Goal: Information Seeking & Learning: Learn about a topic

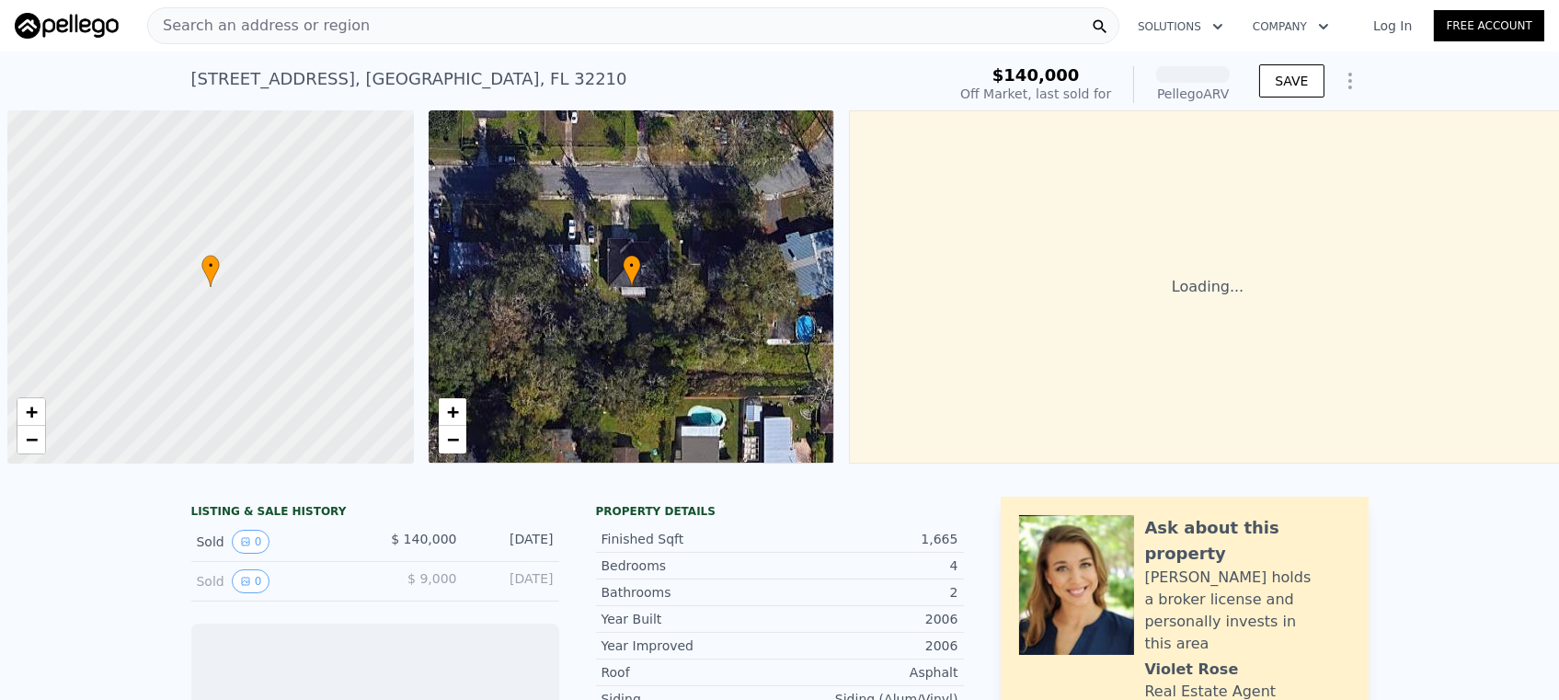
scroll to position [0, 7]
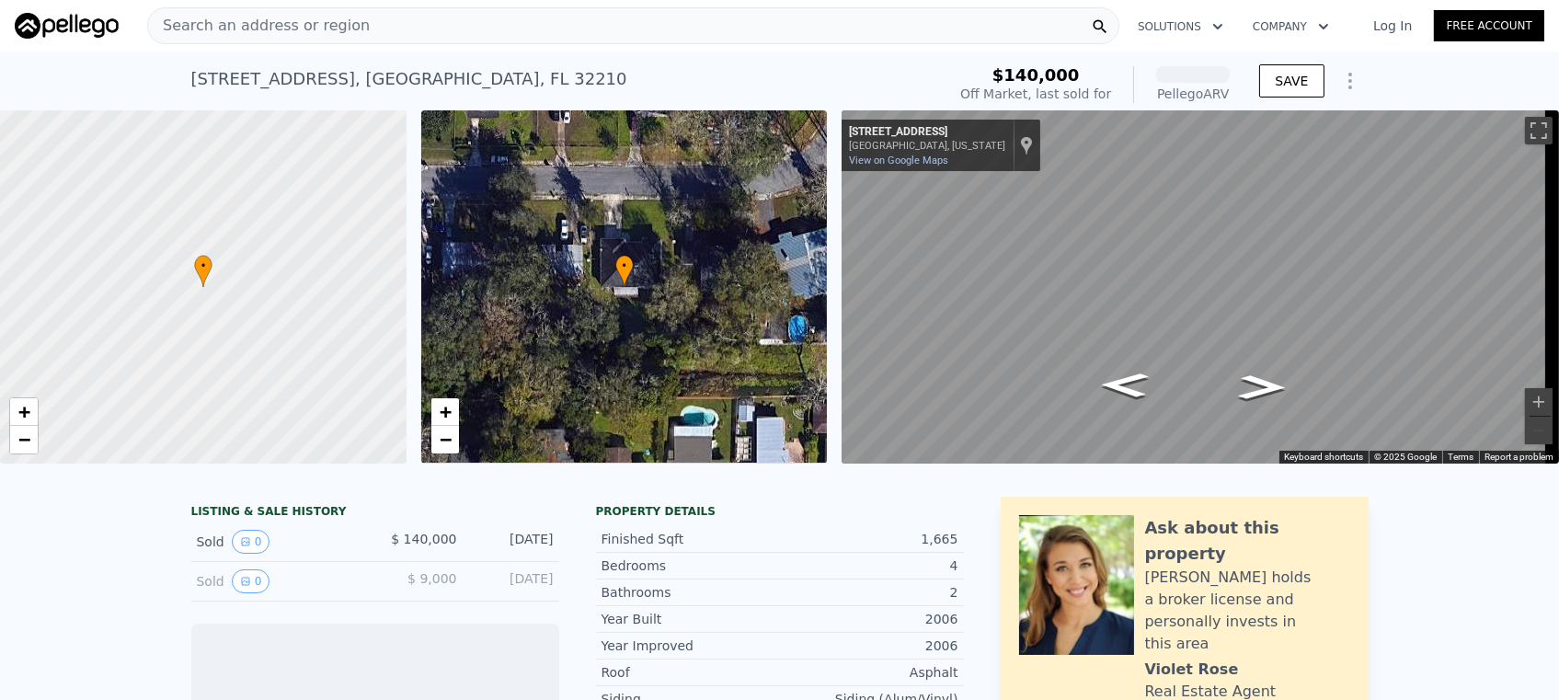
click at [232, 26] on span "Search an address or region" at bounding box center [259, 26] width 222 height 22
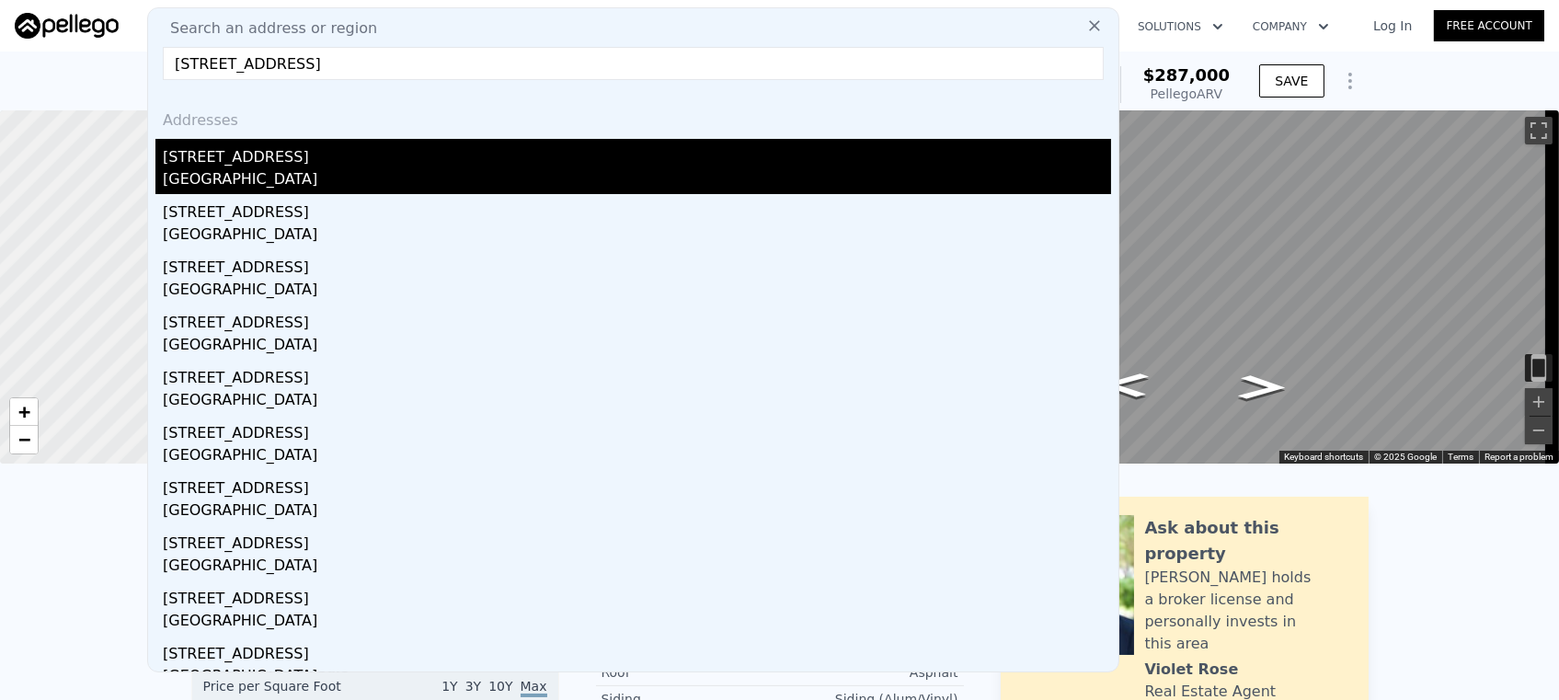
type input "[STREET_ADDRESS]"
click at [288, 165] on div "[STREET_ADDRESS]" at bounding box center [637, 153] width 948 height 29
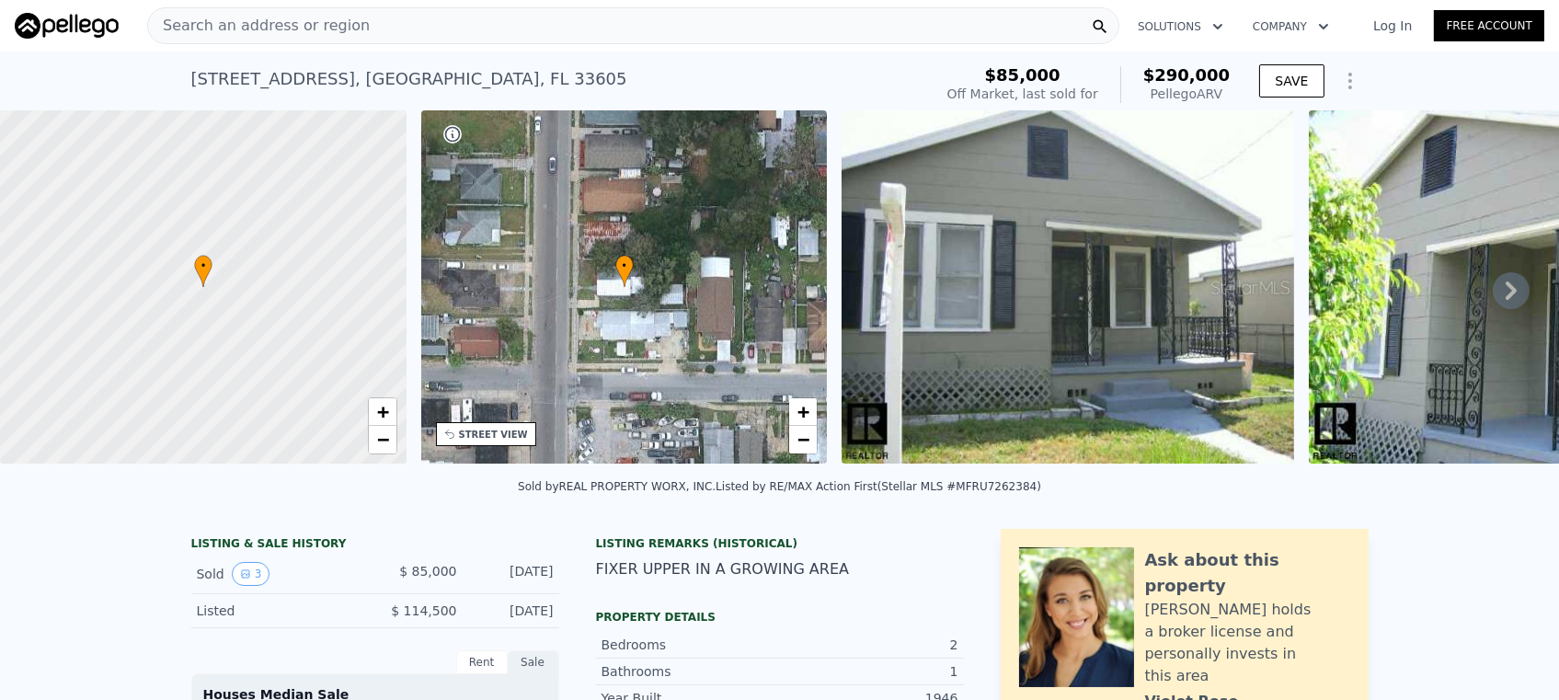
click at [272, 25] on span "Search an address or region" at bounding box center [259, 26] width 222 height 22
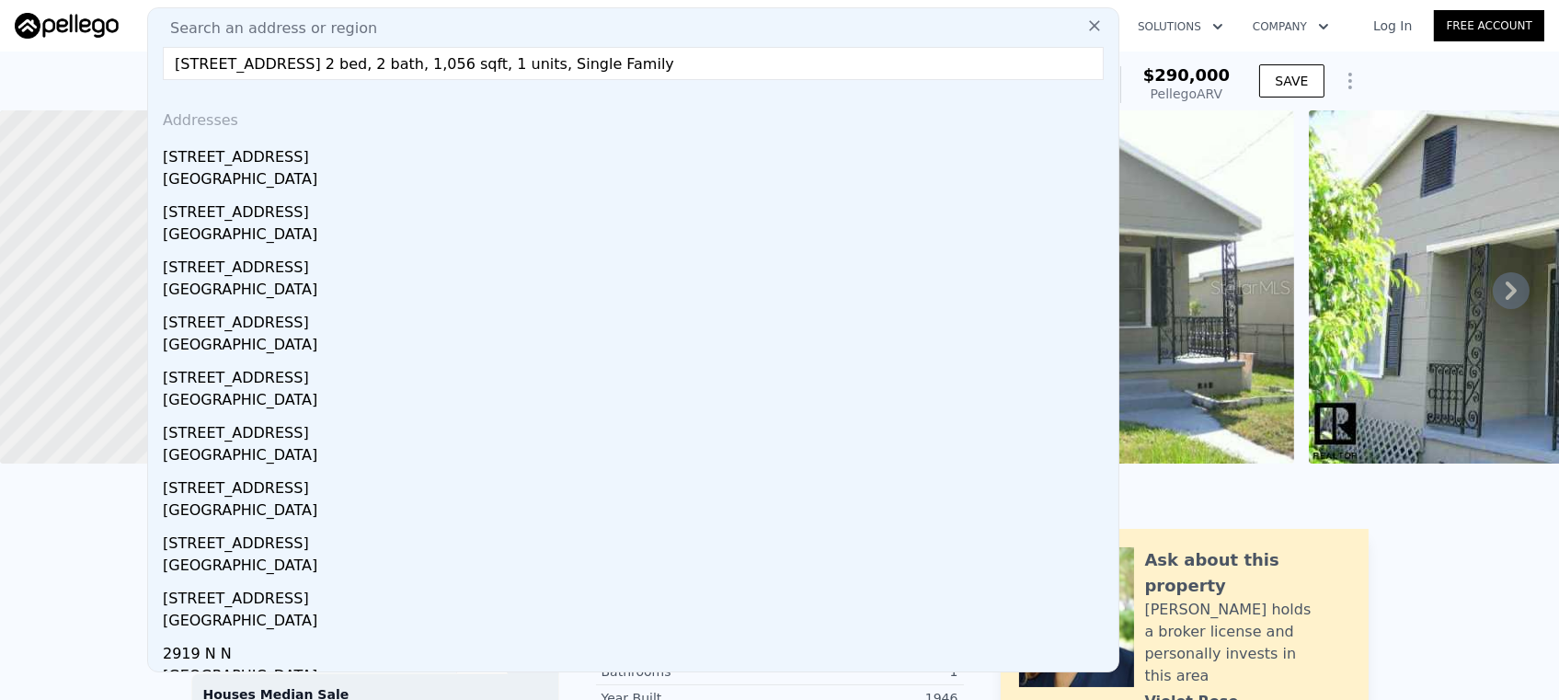
drag, startPoint x: 411, startPoint y: 58, endPoint x: 850, endPoint y: 67, distance: 438.9
click at [850, 67] on input "[STREET_ADDRESS] 2 bed, 2 bath, 1,056 sqft, 1 units, Single Family" at bounding box center [633, 63] width 941 height 33
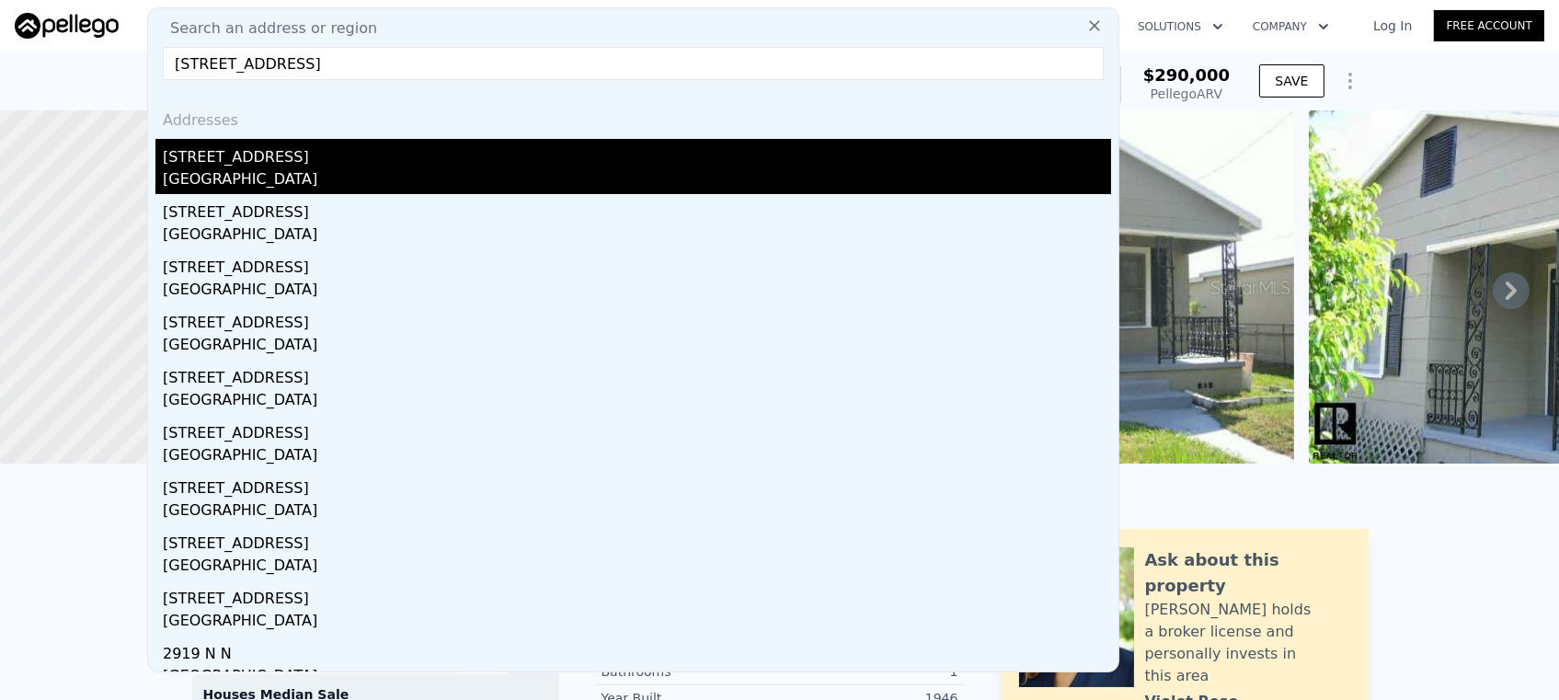
type input "[STREET_ADDRESS]"
click at [379, 160] on div "[STREET_ADDRESS]" at bounding box center [637, 153] width 948 height 29
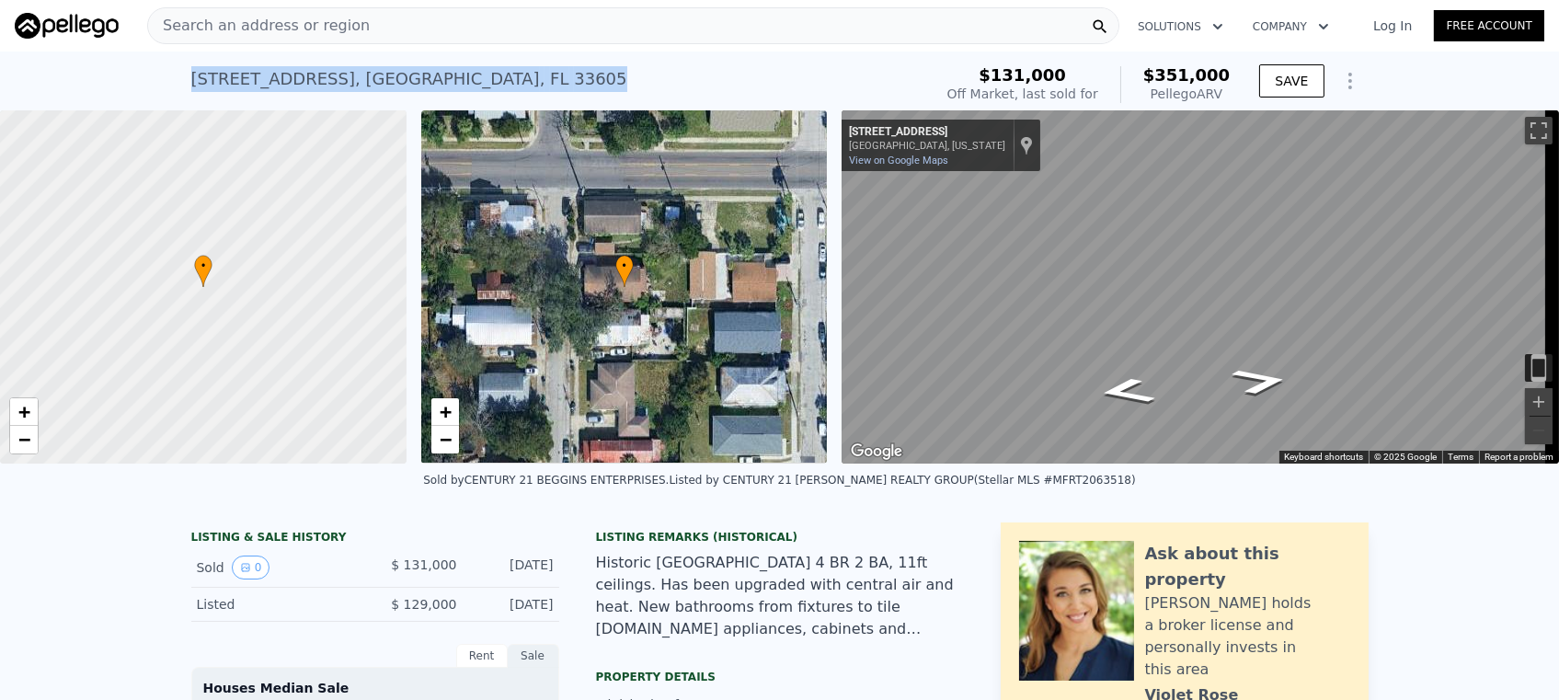
drag, startPoint x: 186, startPoint y: 76, endPoint x: 452, endPoint y: 80, distance: 265.9
click at [463, 76] on div "[STREET_ADDRESS] Sold [DATE] for $131k (~ARV $351k )" at bounding box center [558, 85] width 734 height 52
copy div "[STREET_ADDRESS]"
